Goal: Task Accomplishment & Management: Complete application form

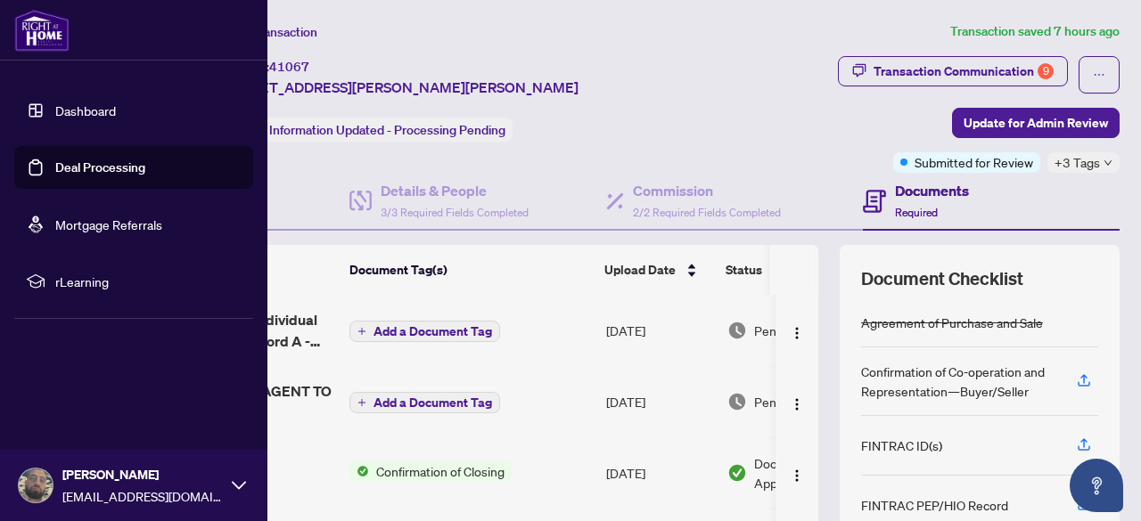
click at [78, 103] on link "Dashboard" at bounding box center [85, 110] width 61 height 16
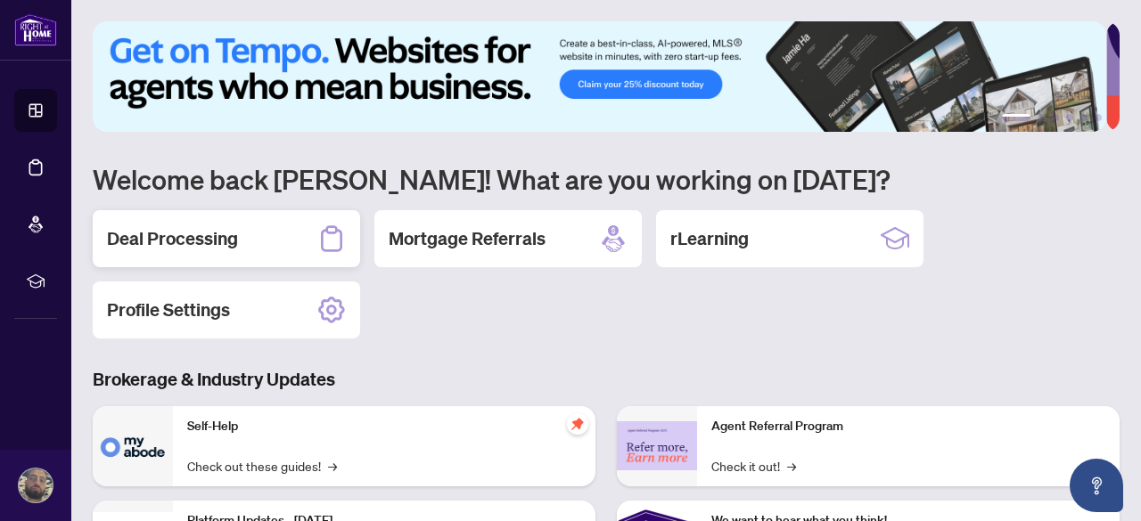
click at [303, 234] on div "Deal Processing" at bounding box center [226, 238] width 267 height 57
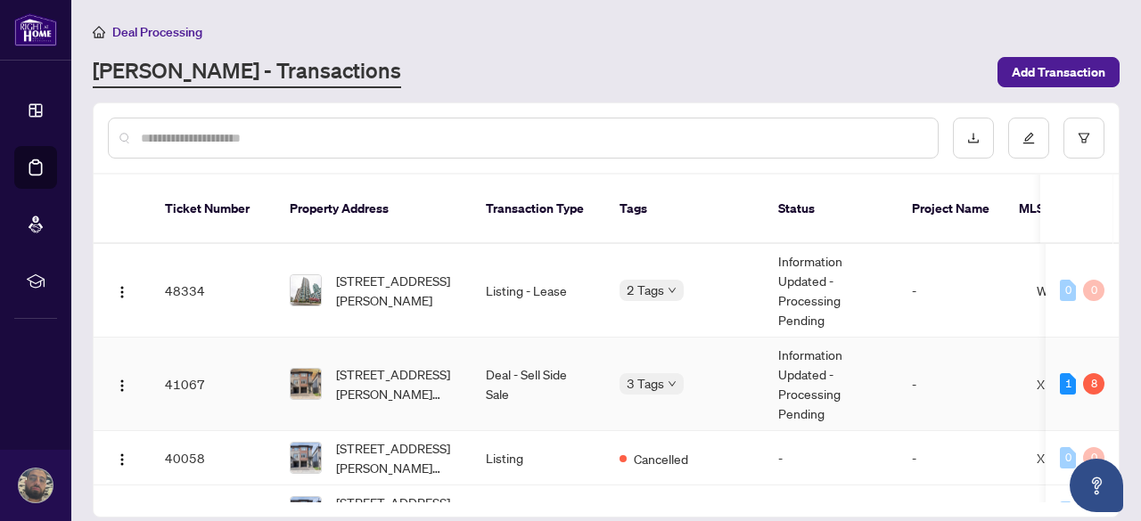
click at [501, 361] on td "Deal - Sell Side Sale" at bounding box center [538, 385] width 134 height 94
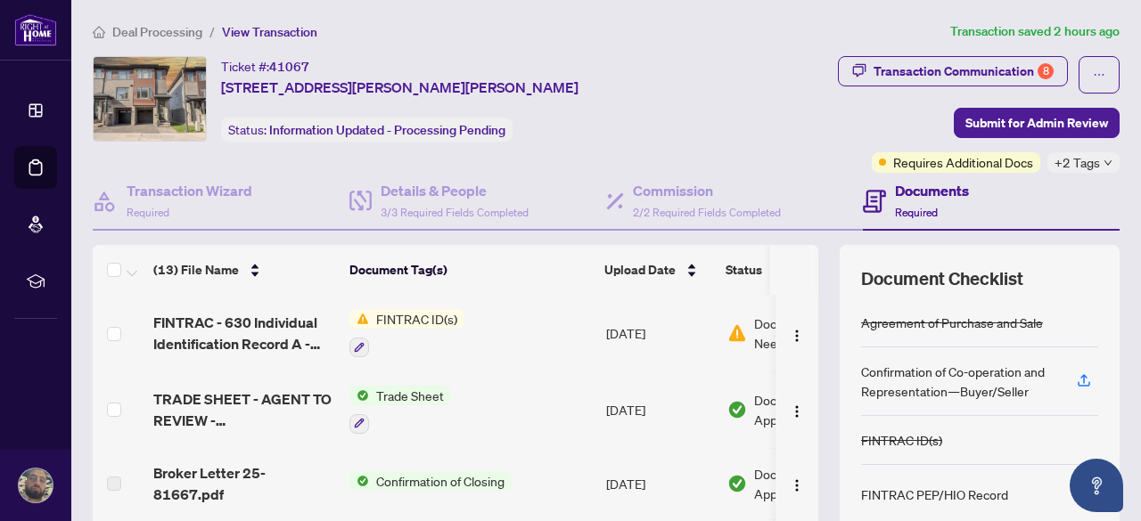
click at [397, 321] on span "FINTRAC ID(s)" at bounding box center [416, 319] width 95 height 20
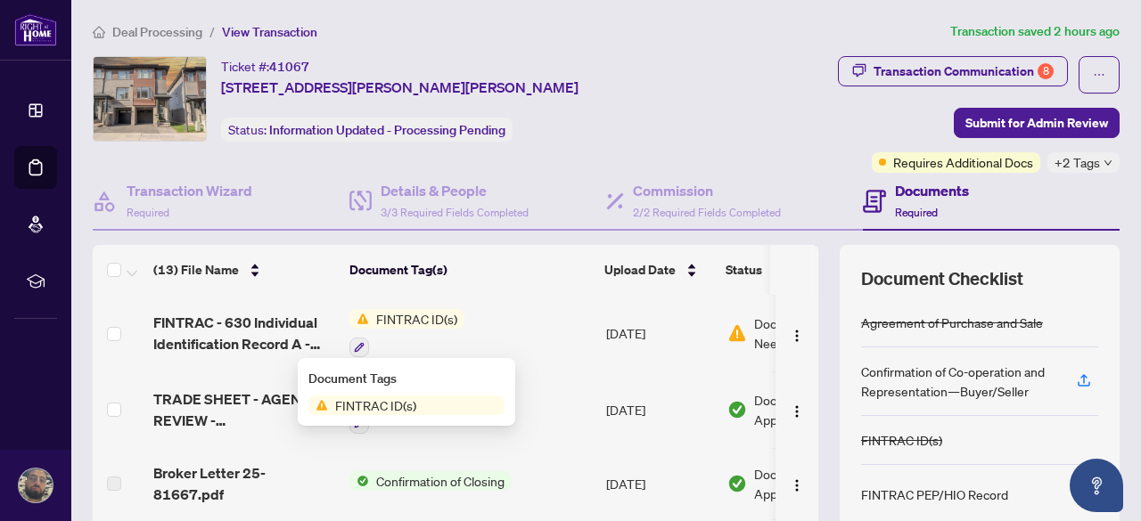
click at [426, 413] on span "FINTRAC ID(s)" at bounding box center [406, 406] width 196 height 20
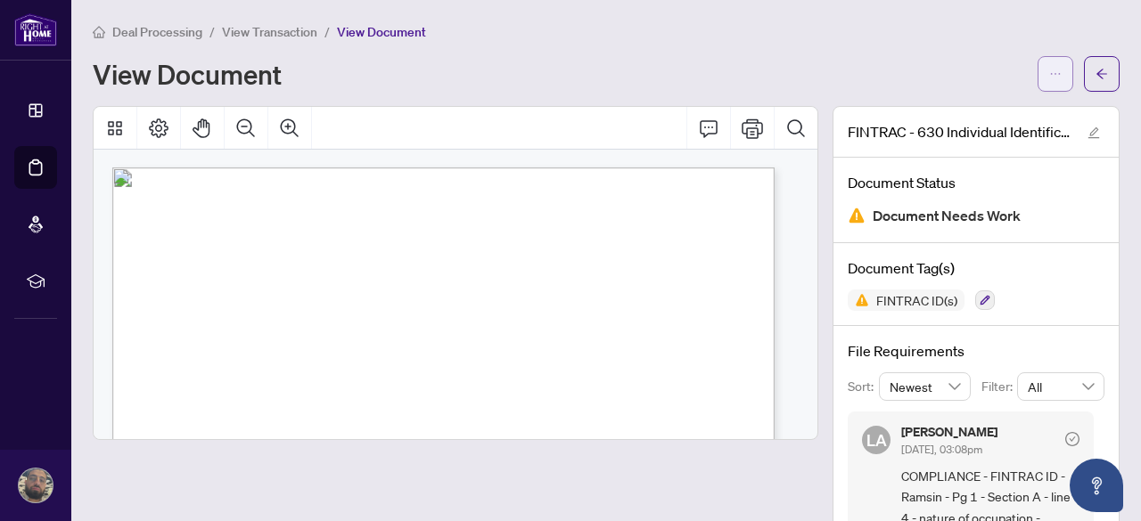
click at [1050, 83] on button "button" at bounding box center [1055, 74] width 36 height 36
click at [1095, 77] on icon "arrow-left" at bounding box center [1101, 74] width 12 height 12
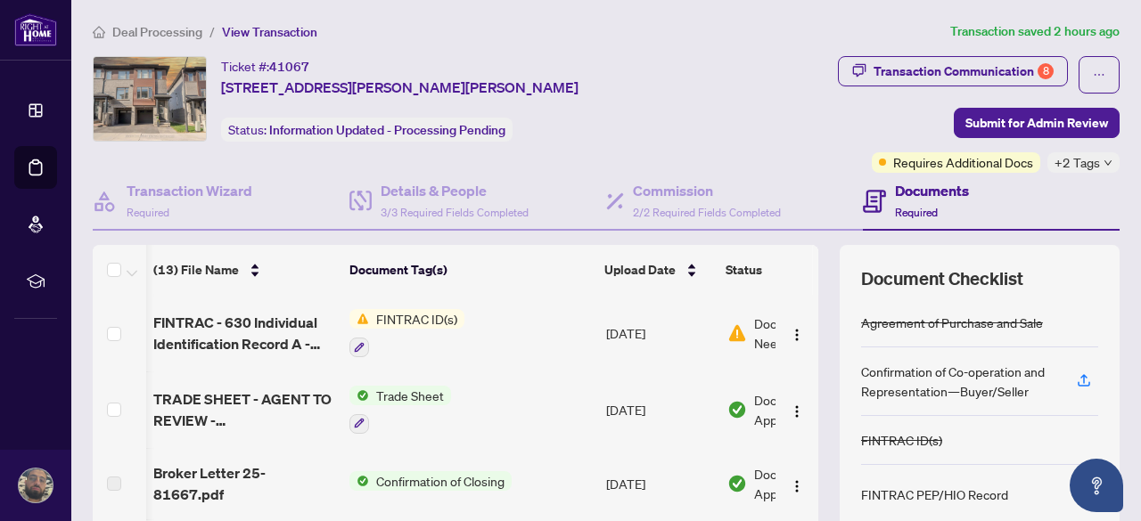
scroll to position [0, 114]
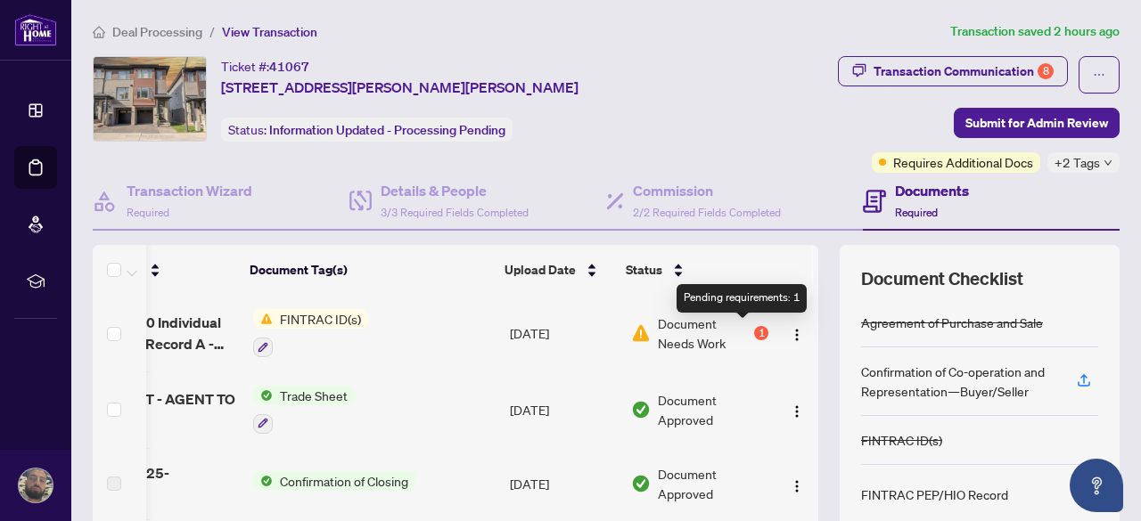
click at [754, 330] on div "1" at bounding box center [761, 333] width 14 height 14
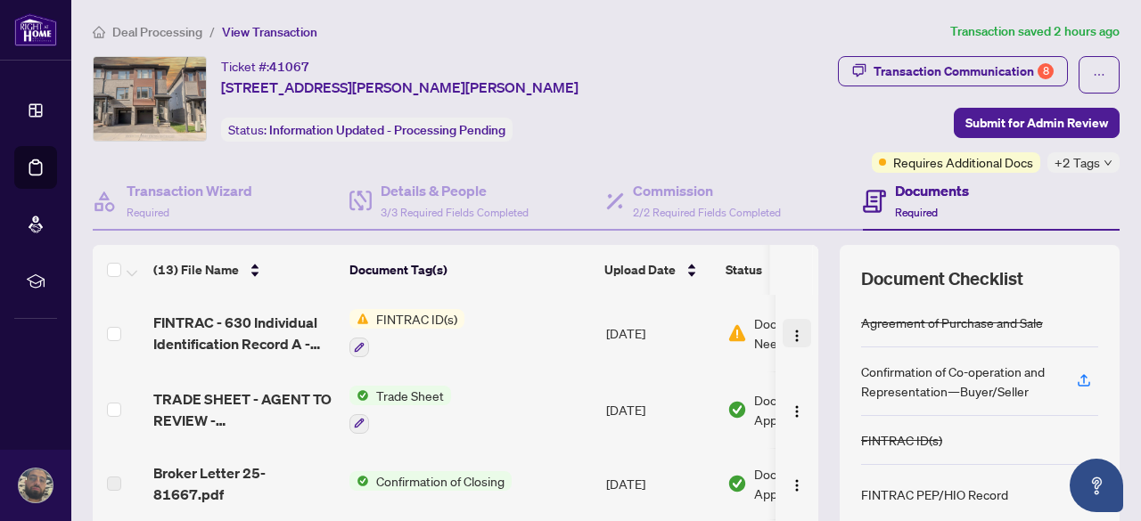
click at [782, 335] on button "button" at bounding box center [796, 333] width 29 height 29
click at [626, 135] on div "Ticket #: 41067 [STREET_ADDRESS][PERSON_NAME][PERSON_NAME] Status: Information …" at bounding box center [399, 99] width 612 height 86
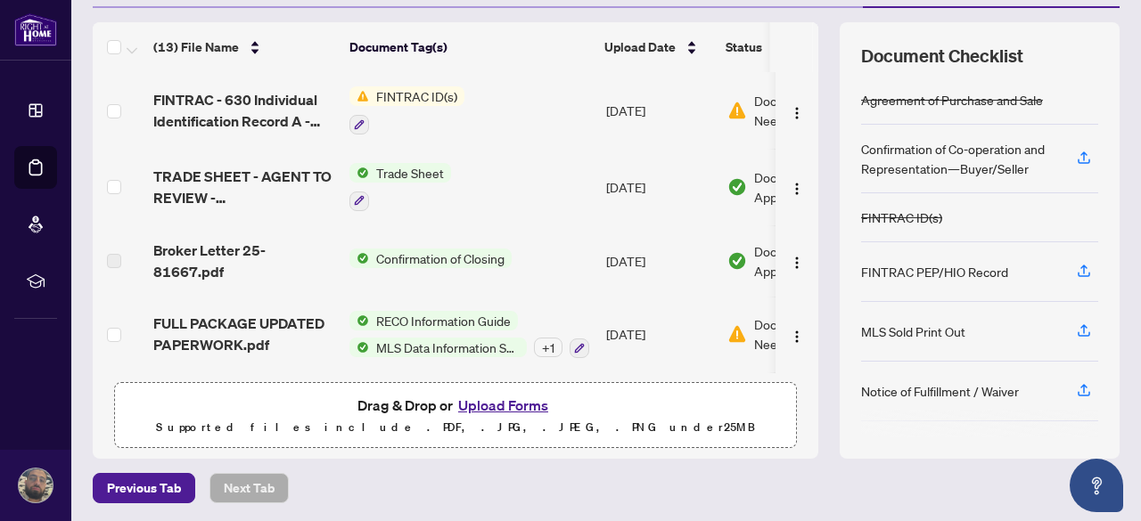
click at [233, 398] on div "Drag & Drop or Upload Forms Supported files include .PDF, .JPG, .JPEG, .PNG und…" at bounding box center [456, 416] width 660 height 45
click at [455, 431] on p "Supported files include .PDF, .JPG, .JPEG, .PNG under 25 MB" at bounding box center [456, 427] width 660 height 21
click at [506, 407] on button "Upload Forms" at bounding box center [503, 405] width 101 height 23
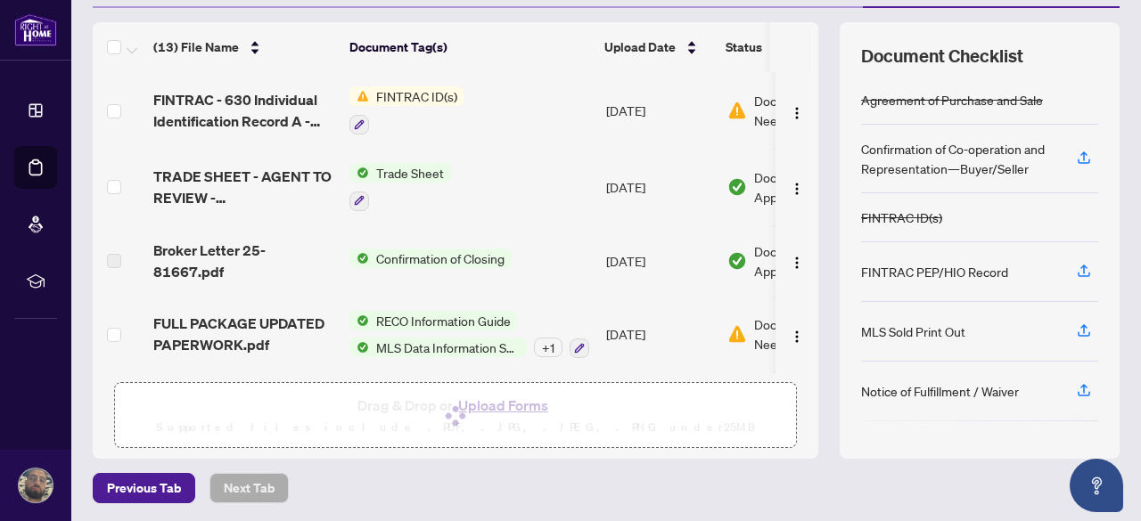
scroll to position [0, 0]
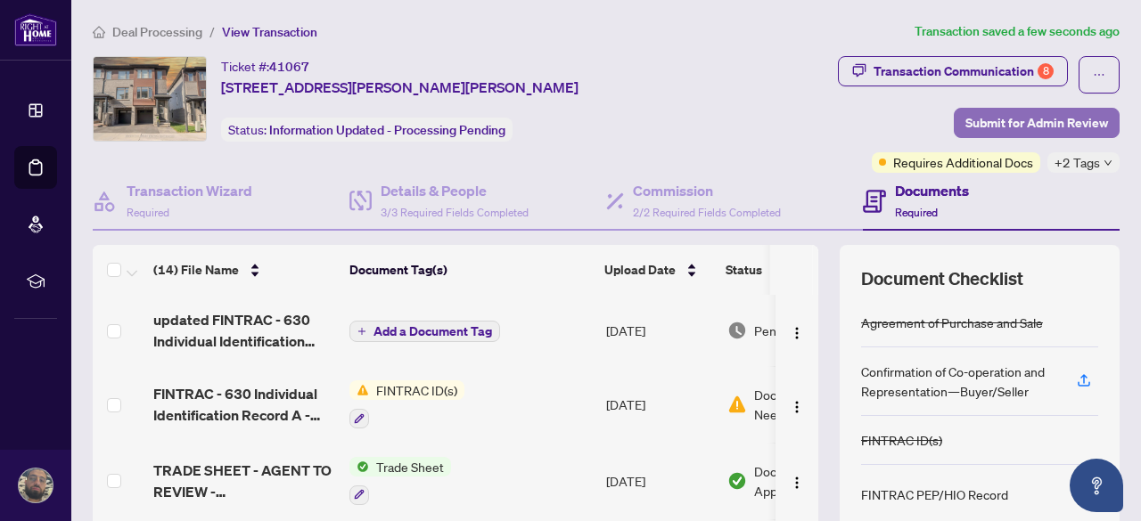
click at [1024, 122] on span "Submit for Admin Review" at bounding box center [1036, 123] width 143 height 29
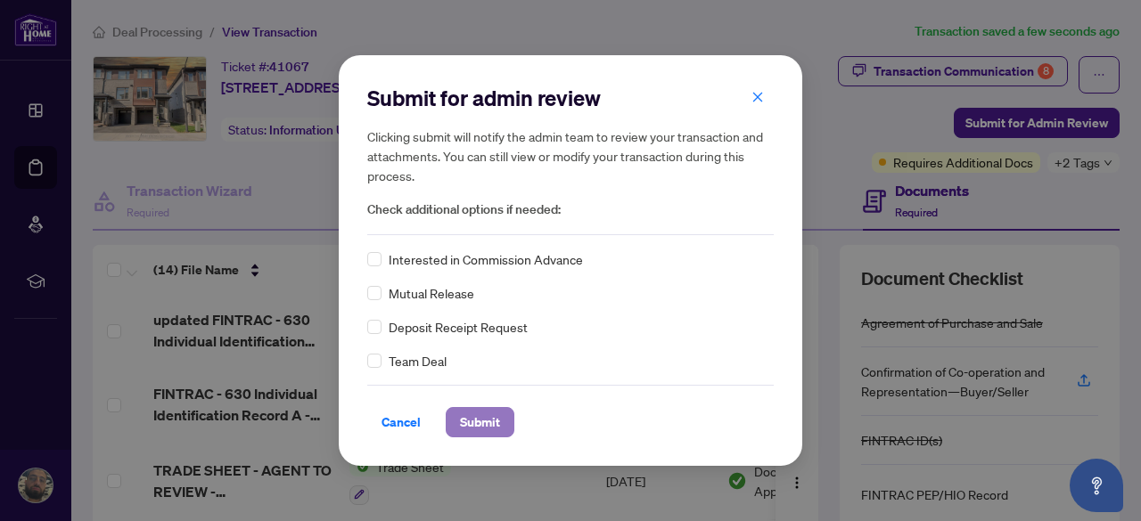
click at [471, 420] on span "Submit" at bounding box center [480, 422] width 40 height 29
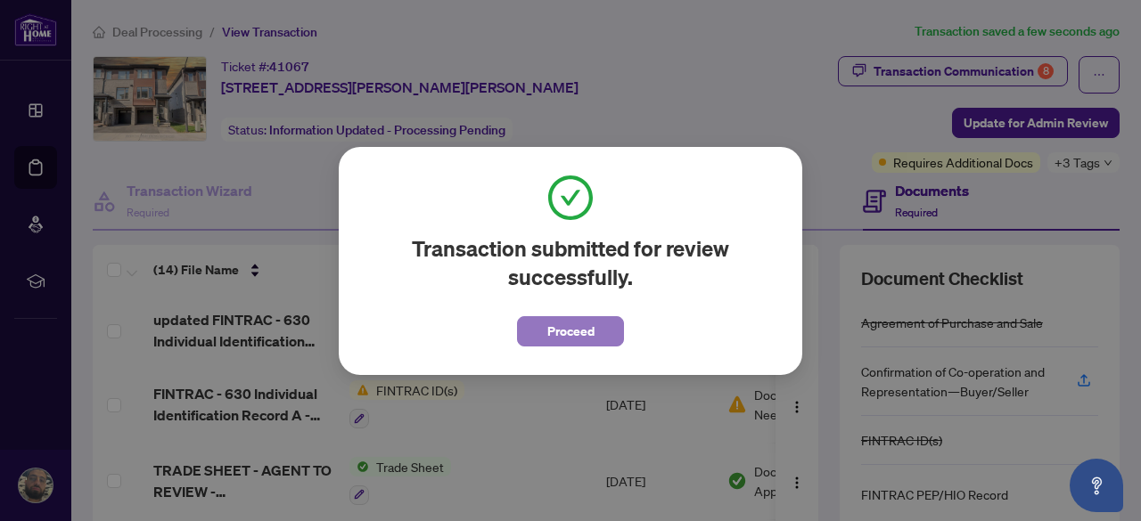
click at [570, 338] on span "Proceed" at bounding box center [570, 331] width 47 height 29
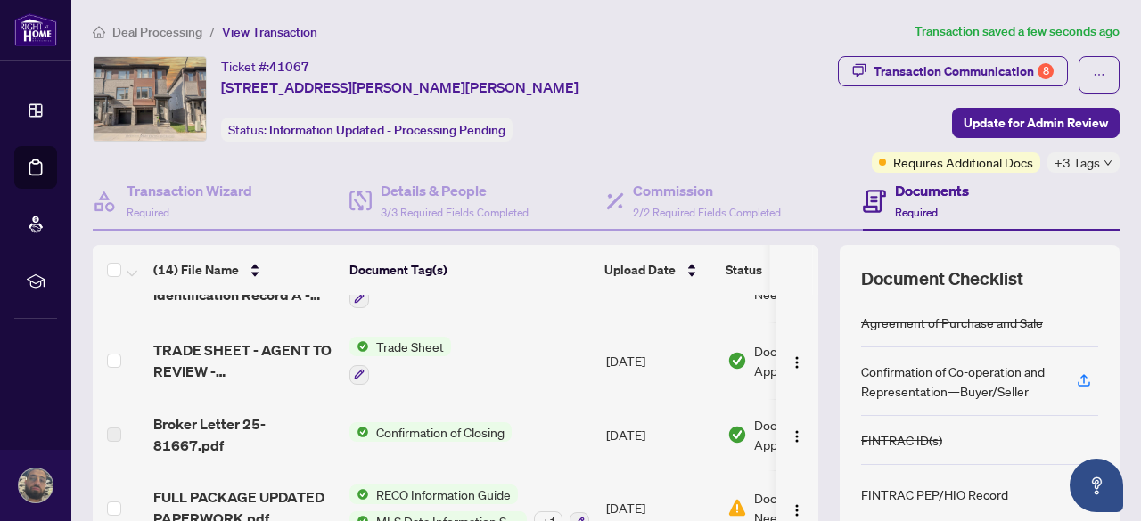
scroll to position [123, 0]
